Goal: Communication & Community: Answer question/provide support

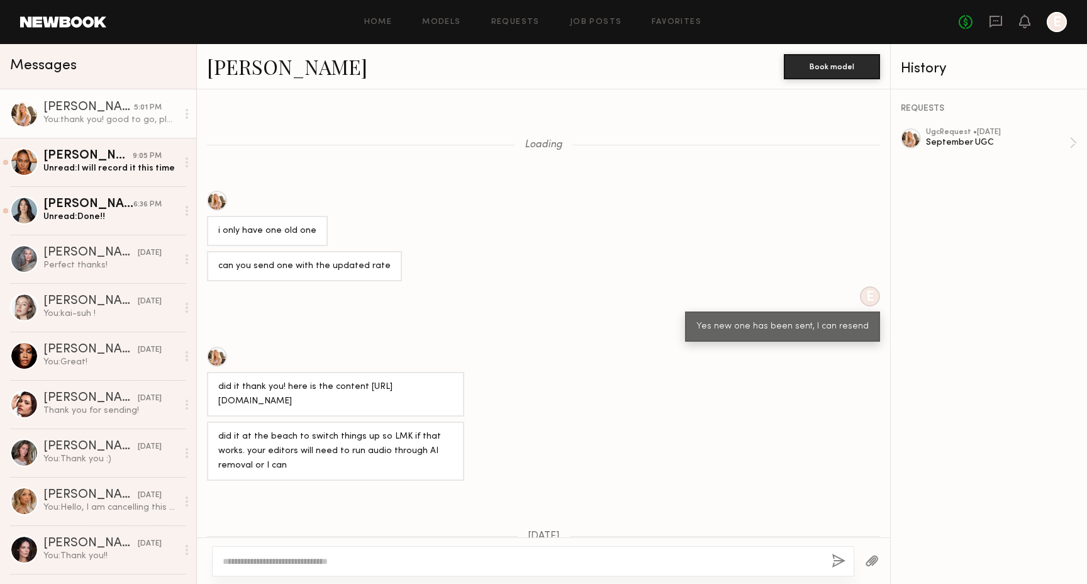
scroll to position [873, 0]
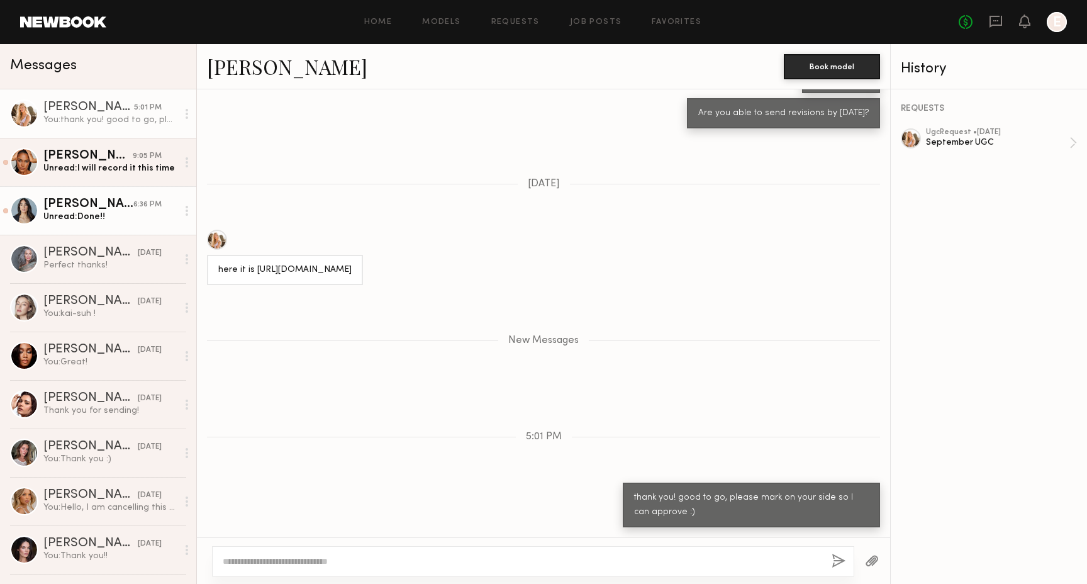
click at [121, 204] on div "[PERSON_NAME]" at bounding box center [88, 204] width 90 height 13
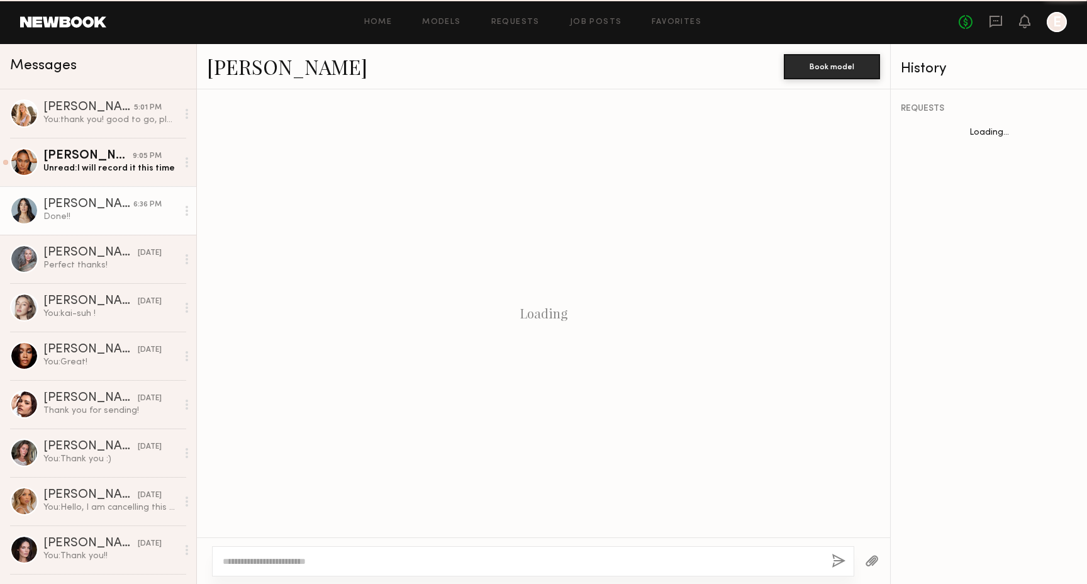
scroll to position [641, 0]
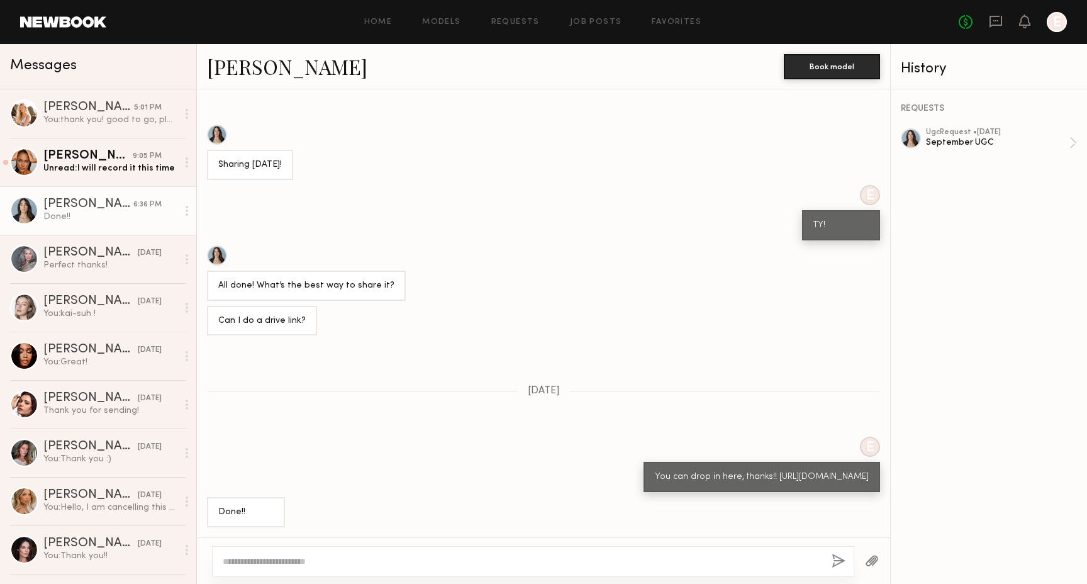
drag, startPoint x: 765, startPoint y: 477, endPoint x: 630, endPoint y: 467, distance: 135.0
click at [644, 467] on div "You can drop in here, thanks!! [URL][DOMAIN_NAME]" at bounding box center [762, 477] width 237 height 30
copy div "[URL][DOMAIN_NAME]"
click at [1055, 126] on div "REQUESTS ugc Request • [DATE] September UGC" at bounding box center [989, 336] width 196 height 494
click at [1055, 139] on div "September UGC" at bounding box center [997, 143] width 143 height 12
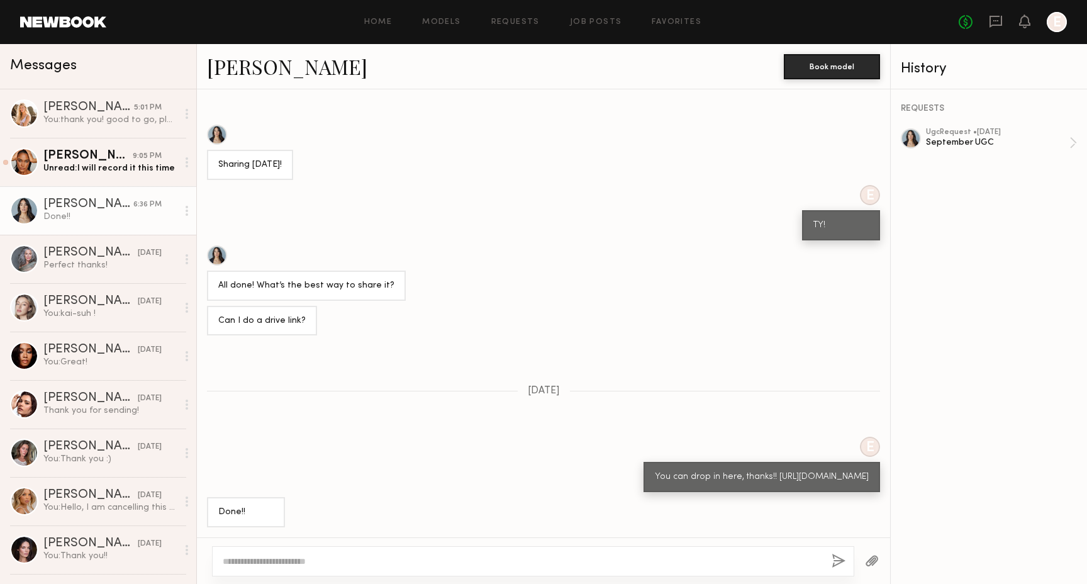
click at [289, 559] on textarea at bounding box center [522, 561] width 599 height 13
type textarea "**********"
click at [873, 564] on button "button" at bounding box center [872, 562] width 14 height 16
click at [879, 562] on div at bounding box center [872, 560] width 36 height 31
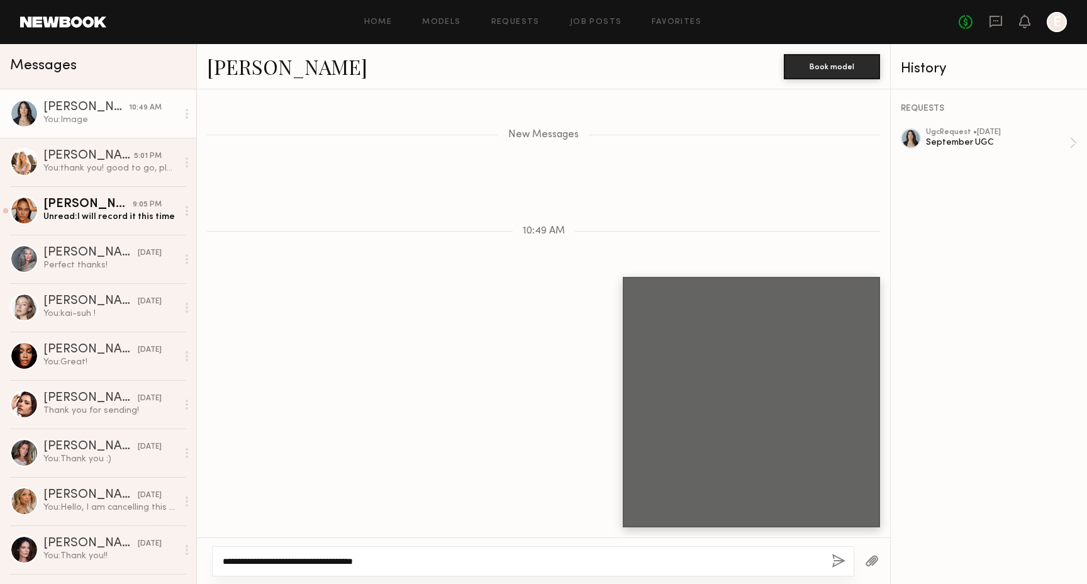
click at [635, 560] on textarea "**********" at bounding box center [522, 561] width 599 height 13
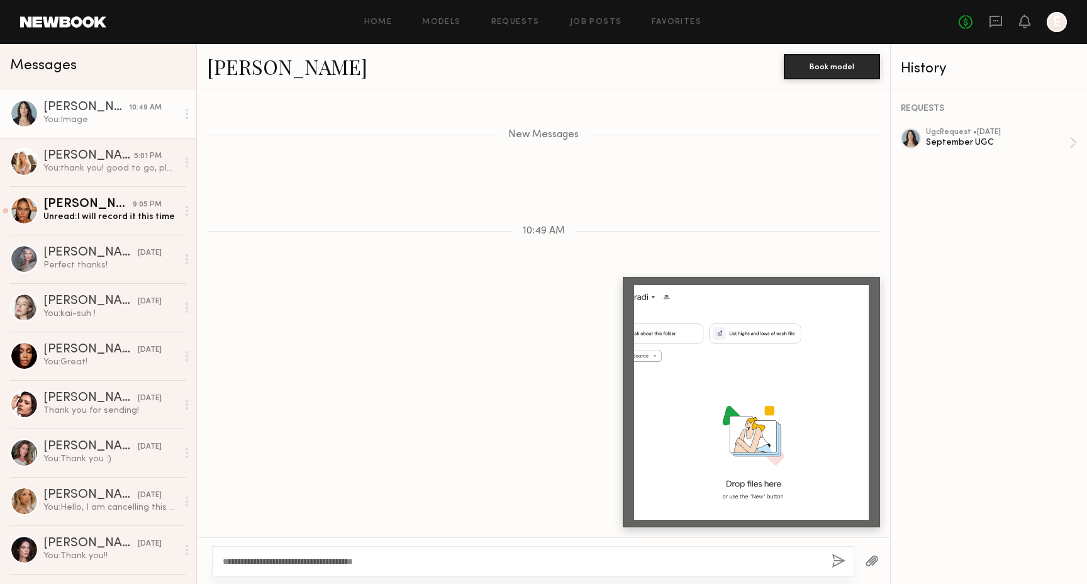
click at [834, 559] on button "button" at bounding box center [839, 562] width 14 height 16
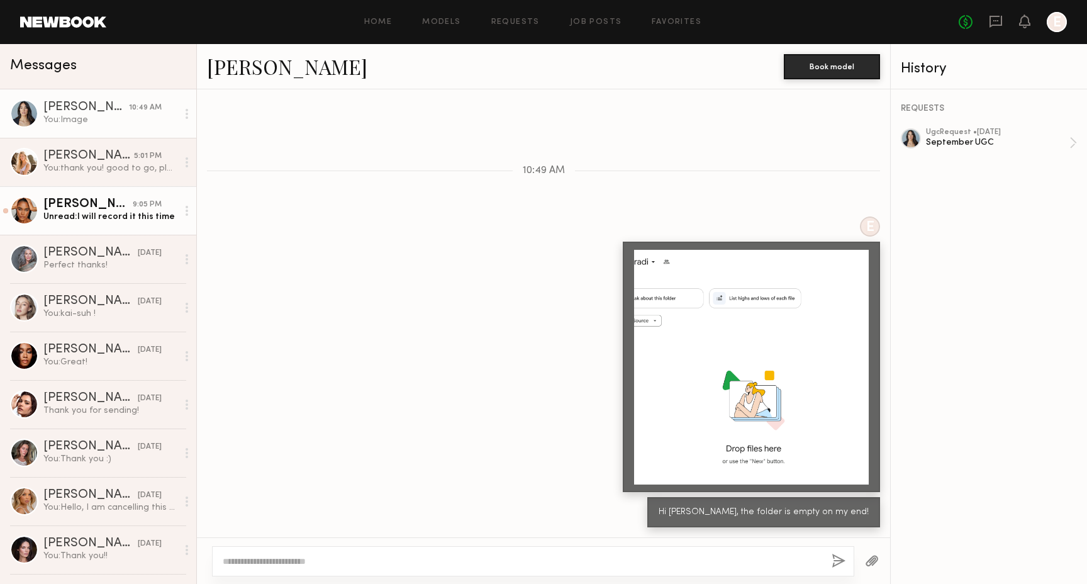
click at [125, 225] on link "[PERSON_NAME] 9:05 PM Unread: I will record it this time" at bounding box center [98, 210] width 196 height 48
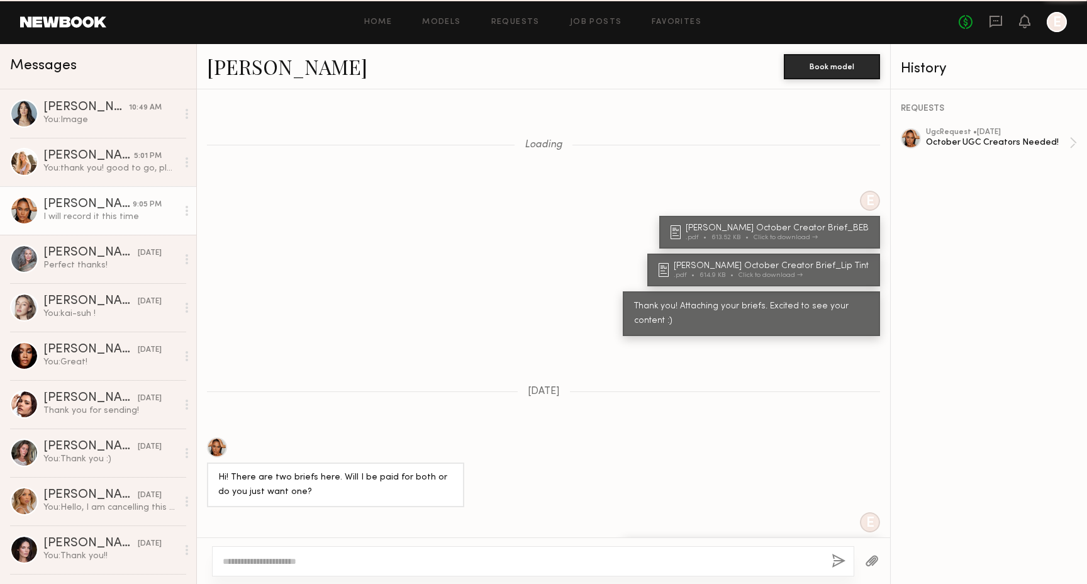
scroll to position [897, 0]
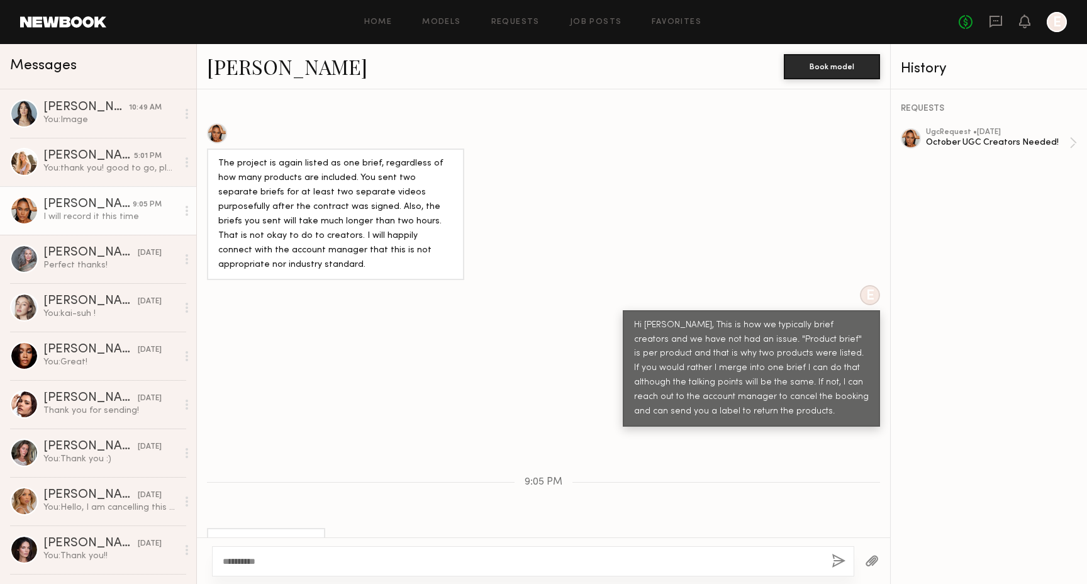
type textarea "**********"
click at [839, 554] on button "button" at bounding box center [839, 562] width 14 height 16
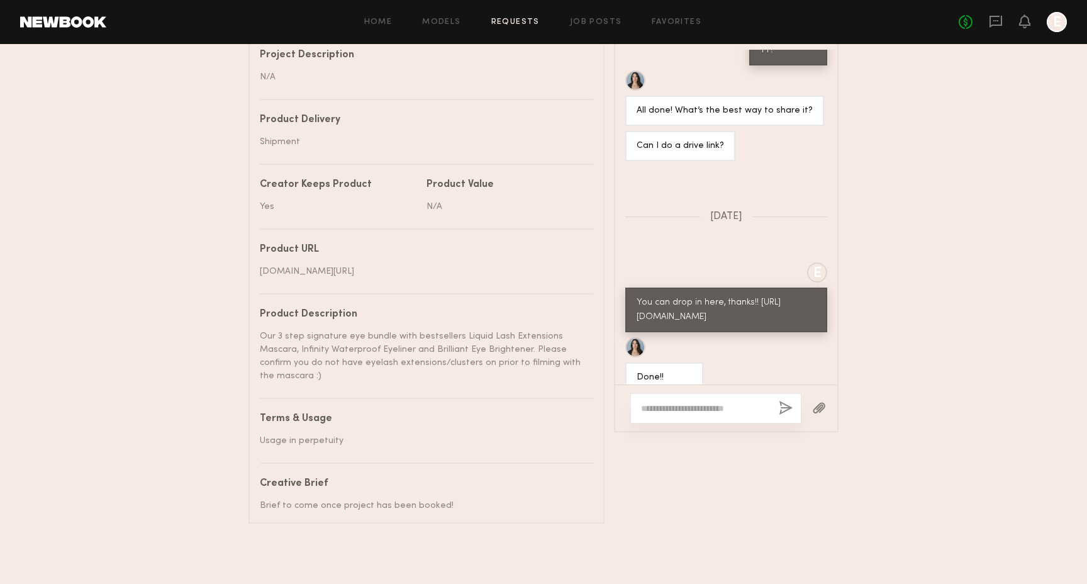
scroll to position [2828, 0]
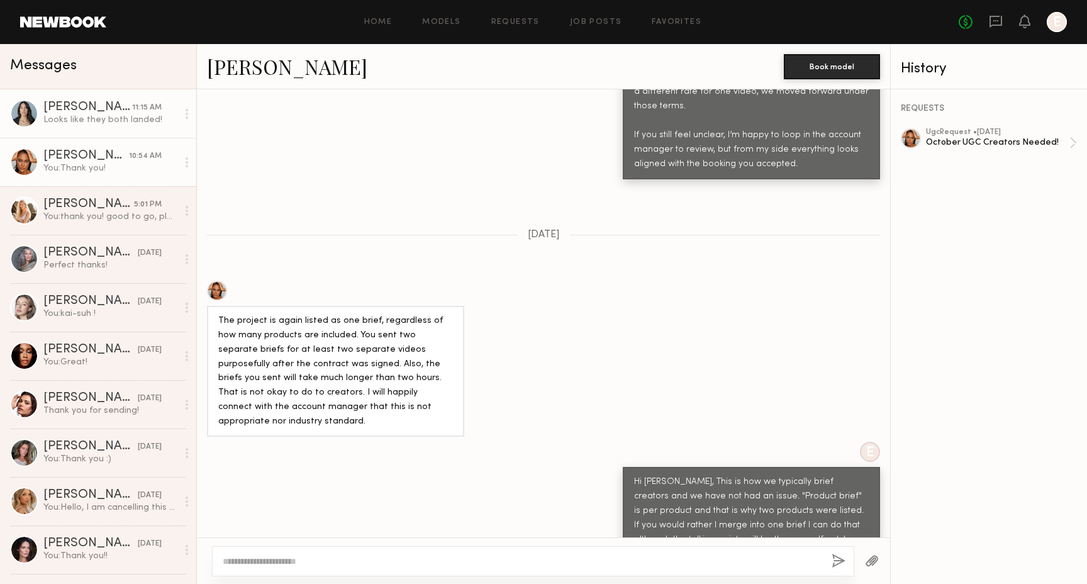
scroll to position [1312, 0]
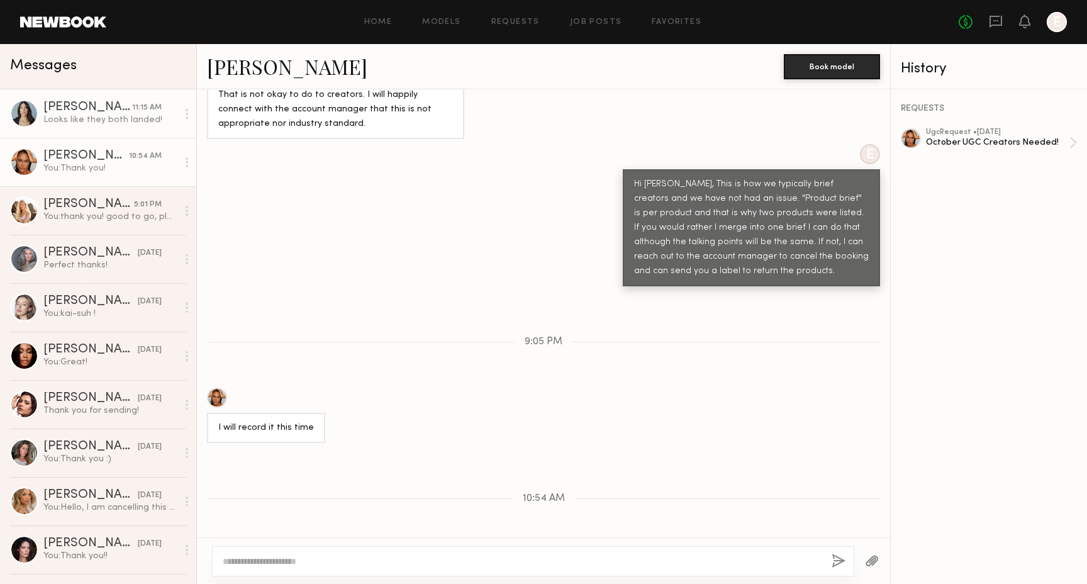
click at [86, 105] on div "Ariana A." at bounding box center [87, 107] width 89 height 13
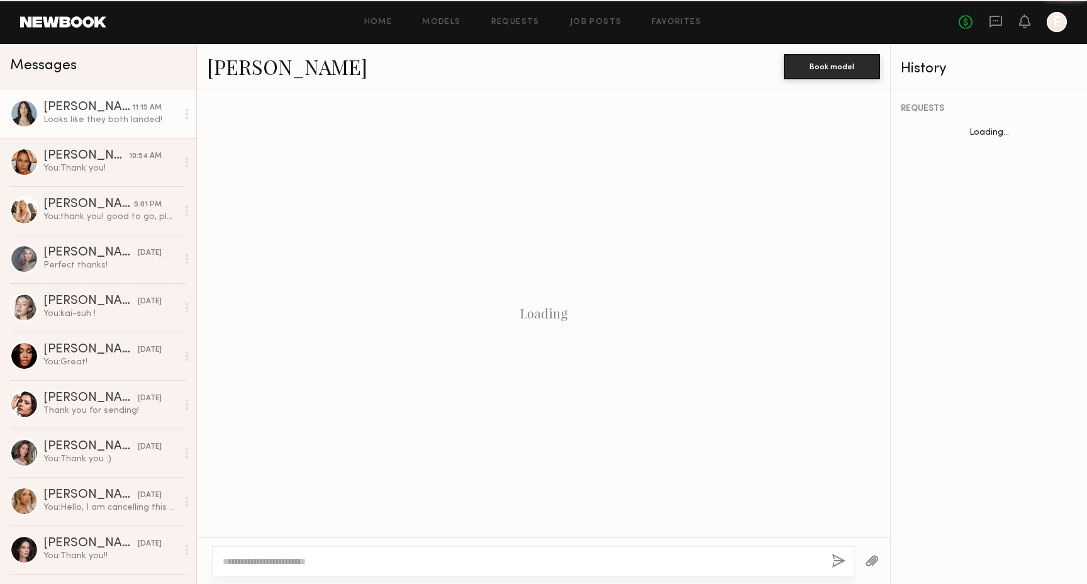
scroll to position [659, 0]
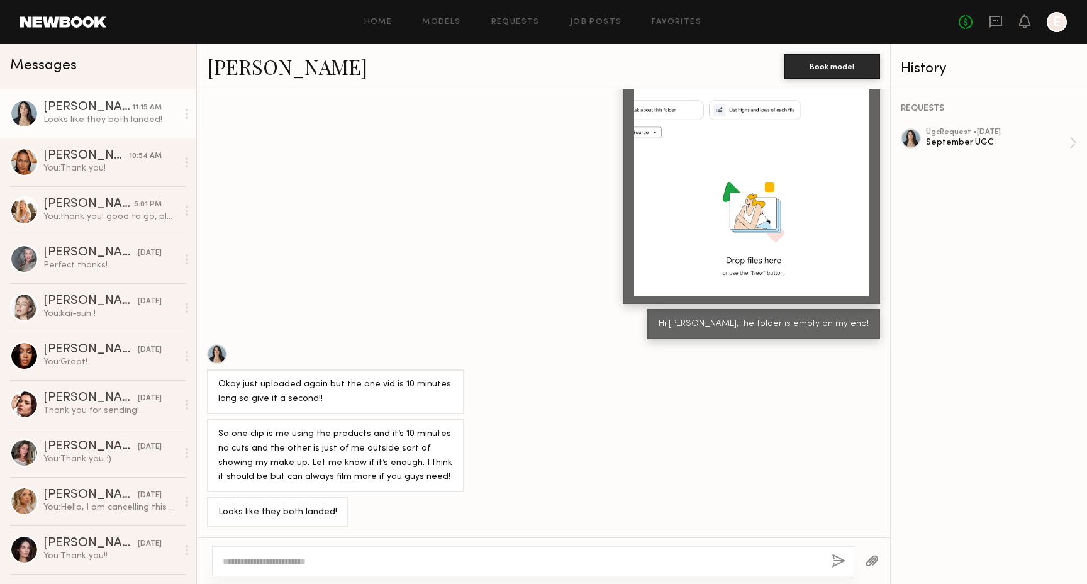
click at [186, 118] on icon at bounding box center [187, 114] width 3 height 10
click at [170, 136] on div "Mark unread" at bounding box center [149, 139] width 91 height 28
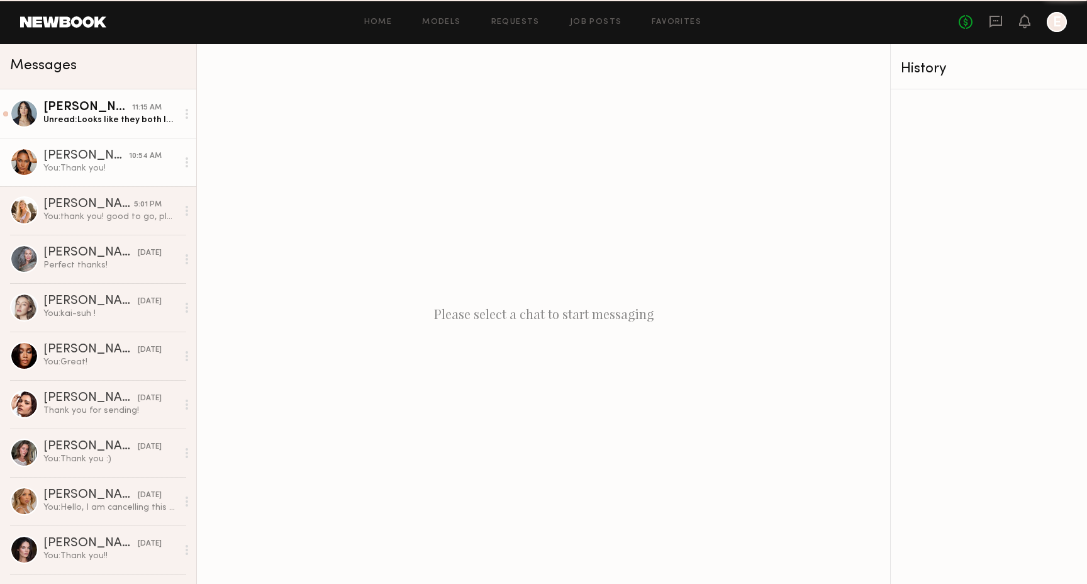
click at [129, 160] on div "[PERSON_NAME]" at bounding box center [86, 156] width 86 height 13
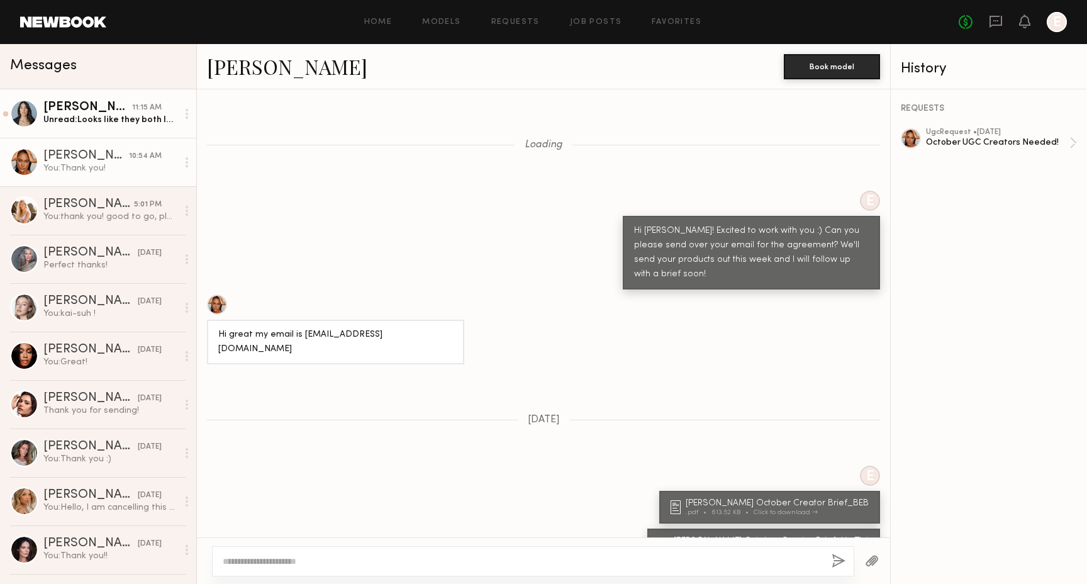
scroll to position [1312, 0]
